Goal: Find specific page/section: Find specific page/section

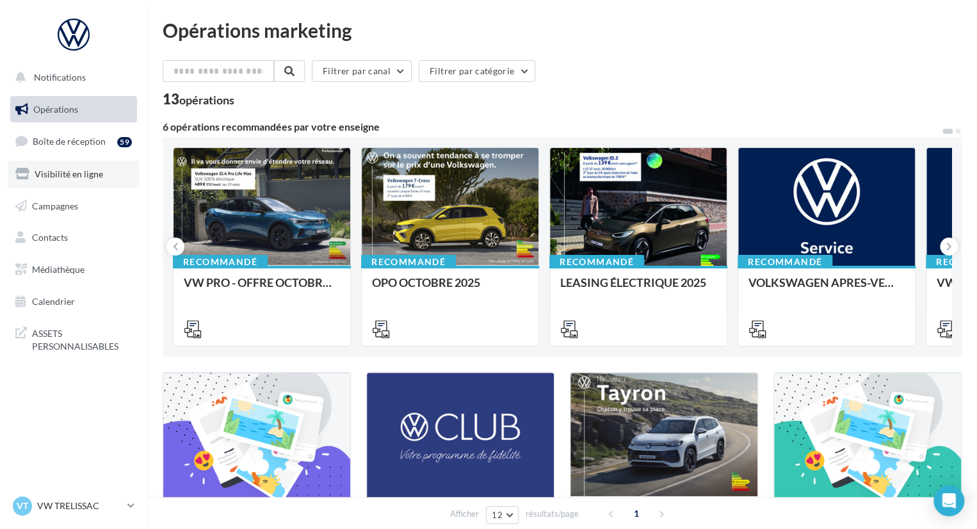
click at [77, 185] on link "Visibilité en ligne" at bounding box center [74, 174] width 132 height 27
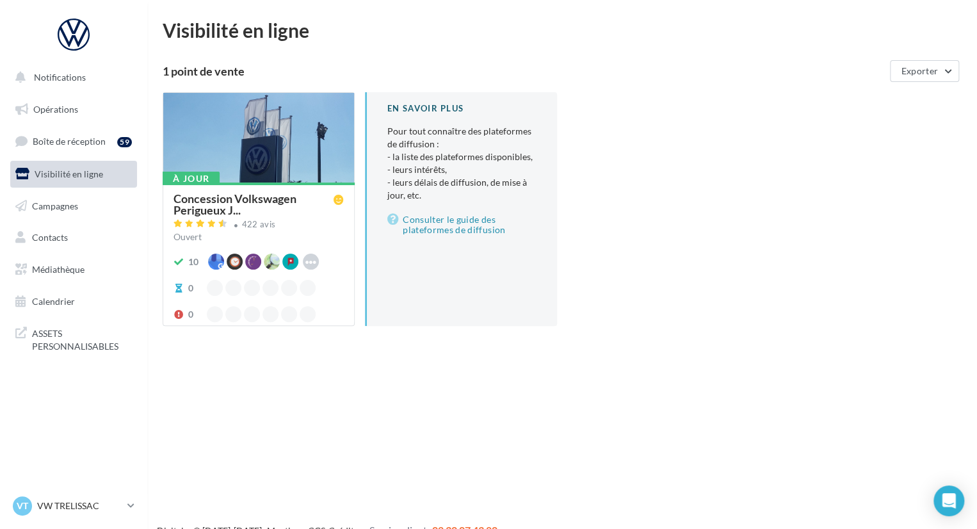
click at [316, 175] on div at bounding box center [258, 138] width 191 height 91
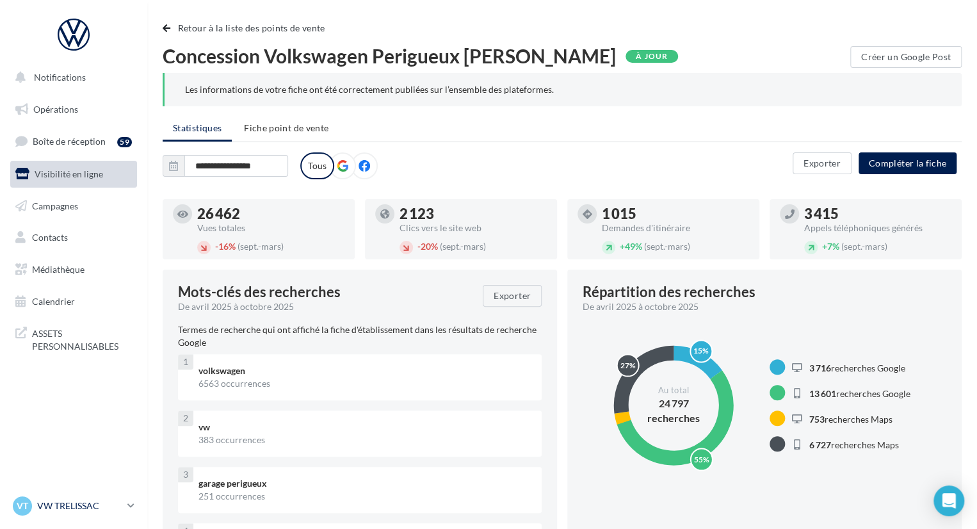
click at [106, 513] on div "VT VW TRELISSAC vw-tre-pau" at bounding box center [67, 505] width 109 height 19
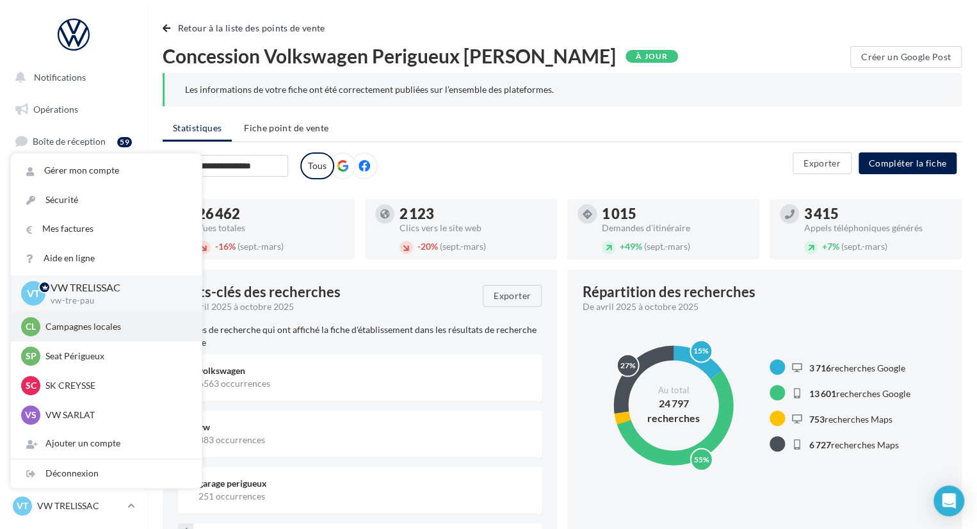
click at [97, 318] on div "Cl Campagnes locales audijl" at bounding box center [106, 326] width 170 height 19
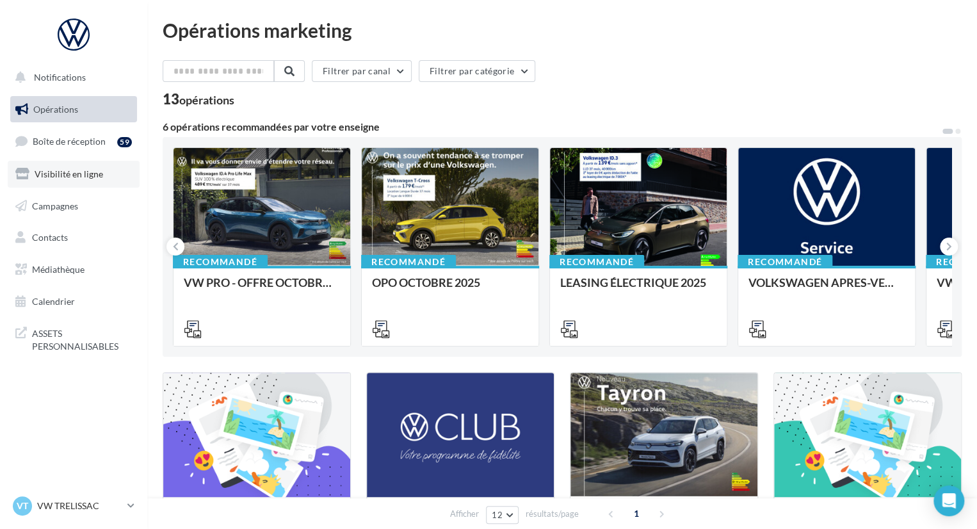
click at [89, 181] on link "Visibilité en ligne" at bounding box center [74, 174] width 132 height 27
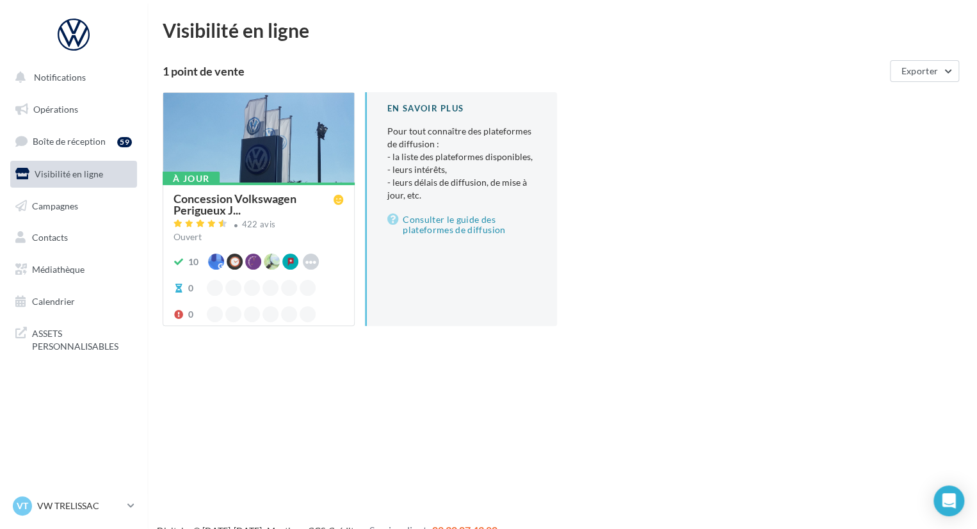
click at [231, 151] on div at bounding box center [258, 138] width 191 height 91
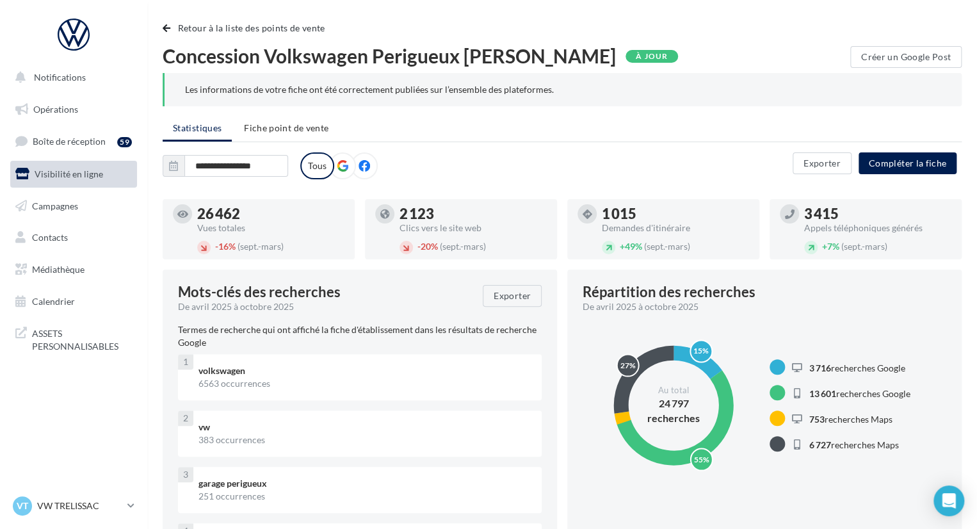
click at [346, 167] on icon at bounding box center [343, 166] width 12 height 12
click at [87, 79] on button "Notifications" at bounding box center [71, 77] width 127 height 27
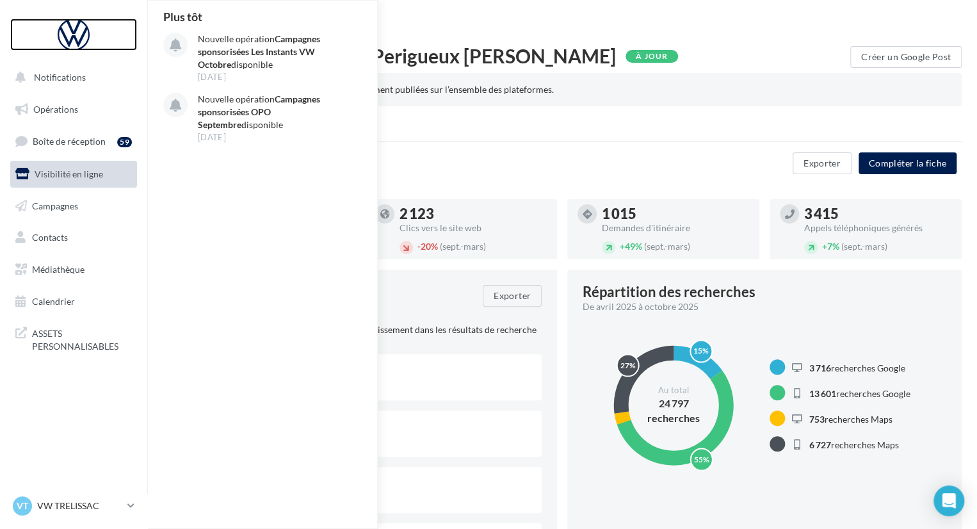
click at [77, 35] on div at bounding box center [73, 35] width 102 height 32
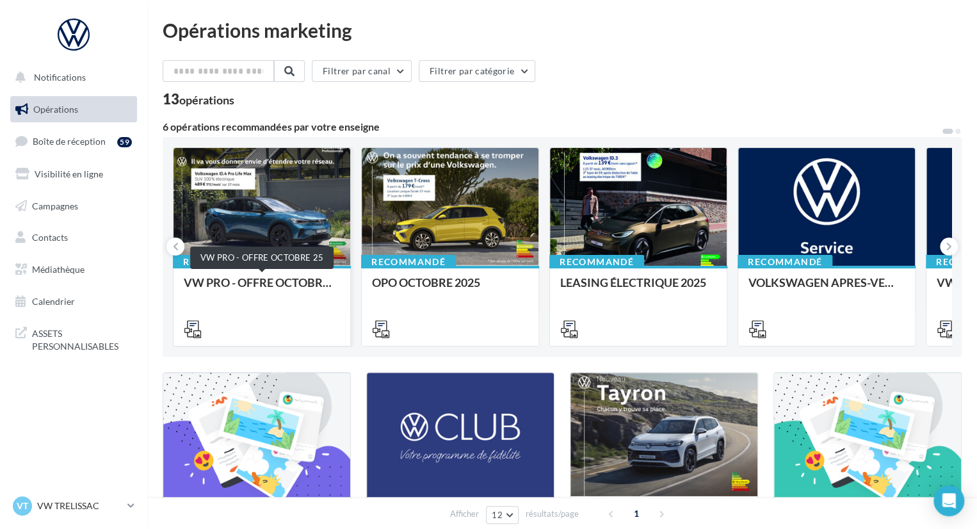
click at [259, 280] on div "VW PRO - OFFRE OCTOBRE 25" at bounding box center [262, 289] width 156 height 26
click at [118, 503] on p "VW TRELISSAC" at bounding box center [79, 505] width 85 height 13
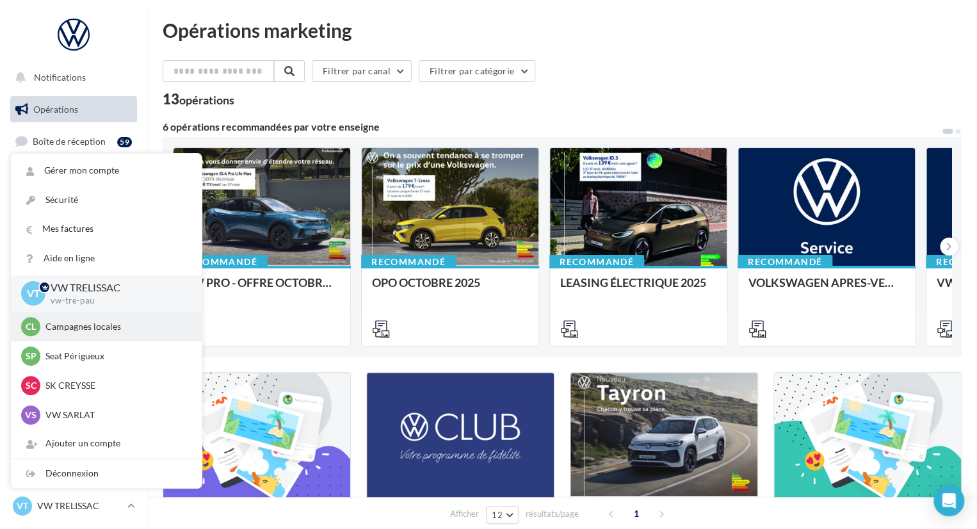
click at [115, 329] on p "Campagnes locales" at bounding box center [115, 326] width 141 height 13
